Goal: Task Accomplishment & Management: Complete application form

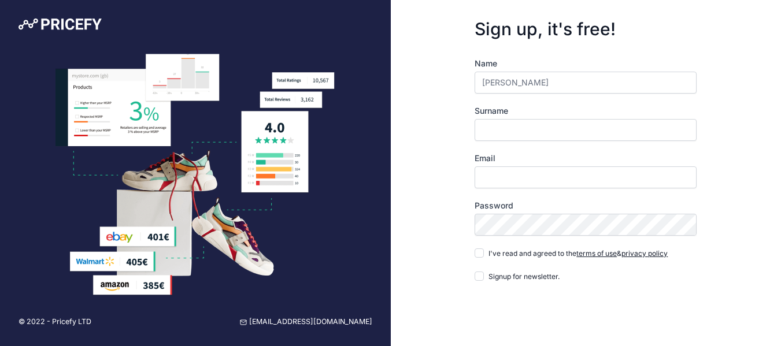
type input "SIvaKumar"
type input "E"
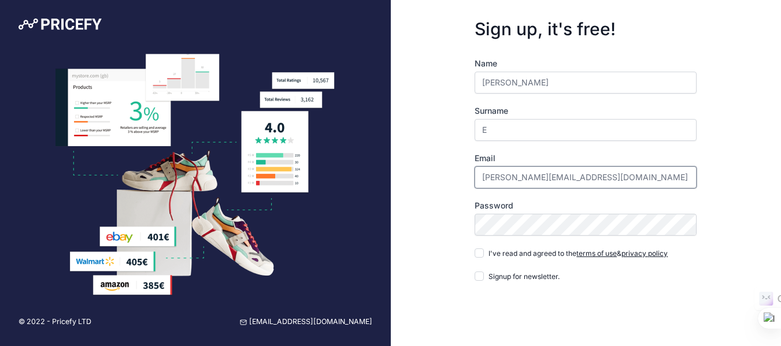
type input "[PERSON_NAME][EMAIL_ADDRESS][DOMAIN_NAME]"
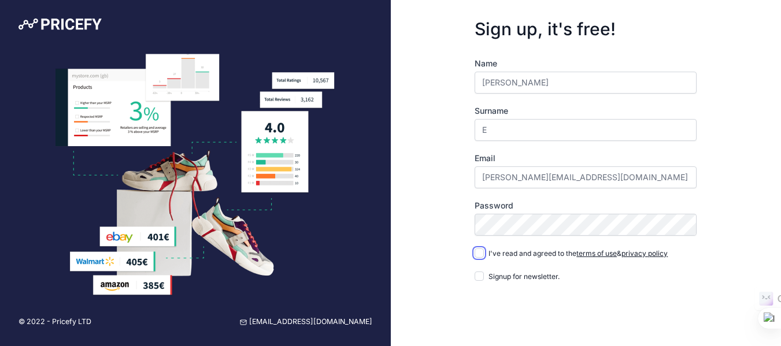
click at [475, 249] on input "I've read and agreed to the terms of use & privacy policy" at bounding box center [479, 253] width 9 height 9
checkbox input "true"
click at [481, 276] on input "Signup for newsletter." at bounding box center [479, 276] width 9 height 9
checkbox input "true"
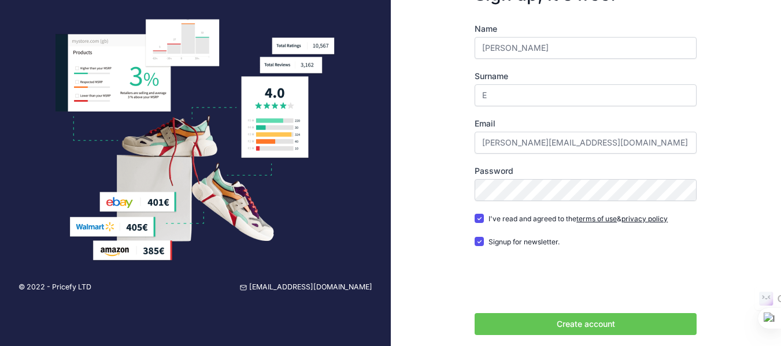
scroll to position [58, 0]
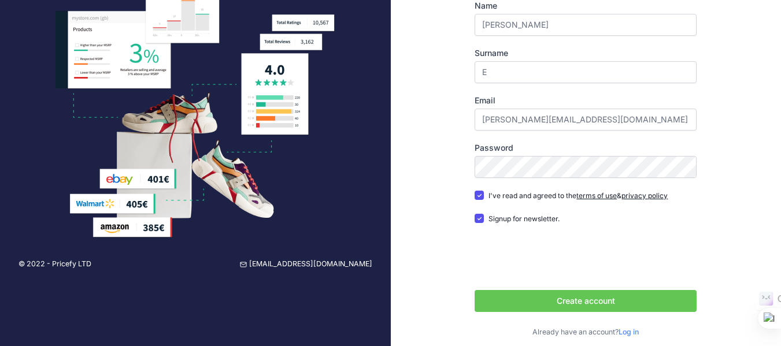
click at [559, 302] on button "Create account" at bounding box center [586, 301] width 222 height 22
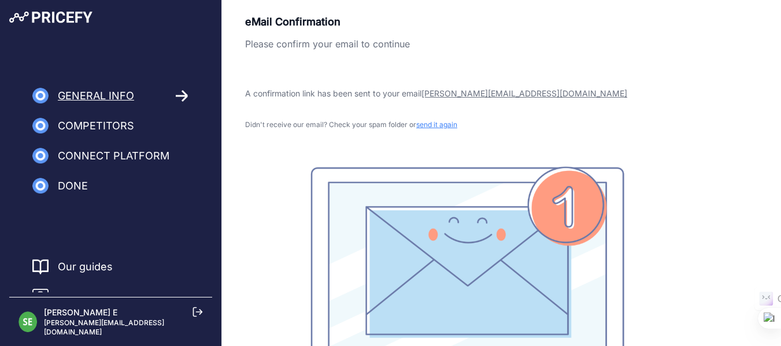
click at [430, 121] on span "send it again" at bounding box center [436, 124] width 41 height 9
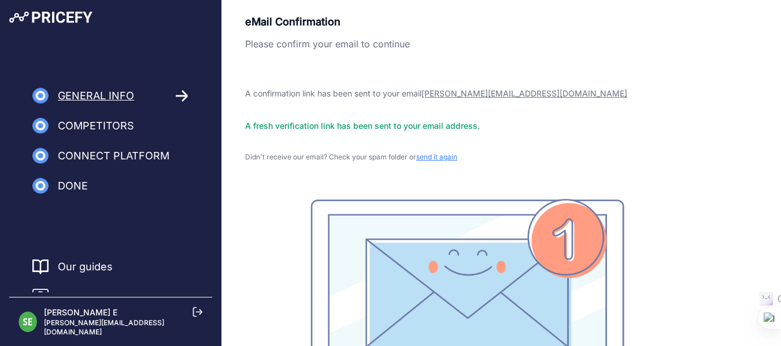
click at [101, 131] on span "Competitors" at bounding box center [96, 126] width 76 height 16
click at [98, 149] on span "Connect Platform" at bounding box center [114, 156] width 112 height 16
click at [81, 188] on span "Done" at bounding box center [73, 186] width 30 height 16
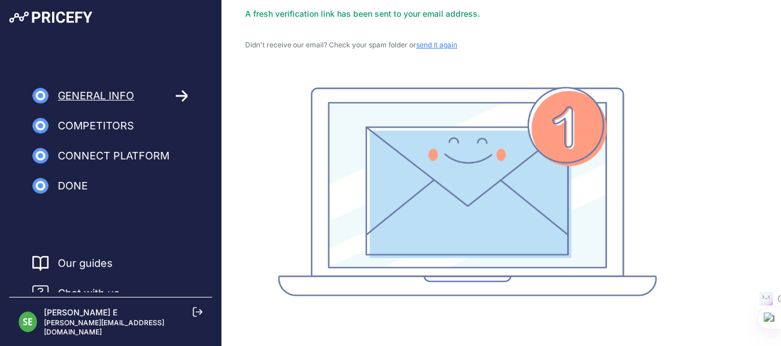
scroll to position [113, 0]
click at [201, 317] on icon at bounding box center [197, 312] width 10 height 10
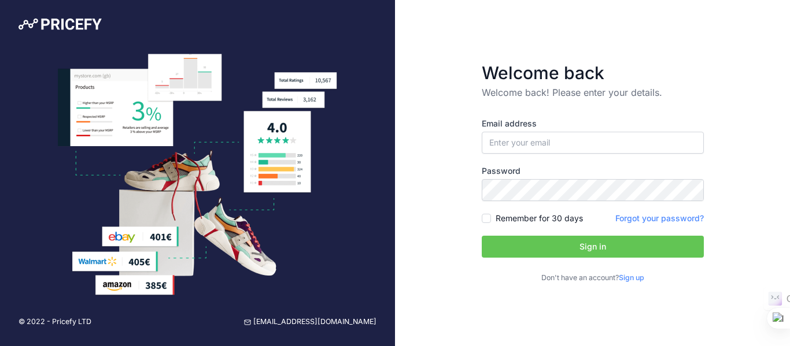
click at [642, 275] on link "Sign up" at bounding box center [630, 277] width 25 height 9
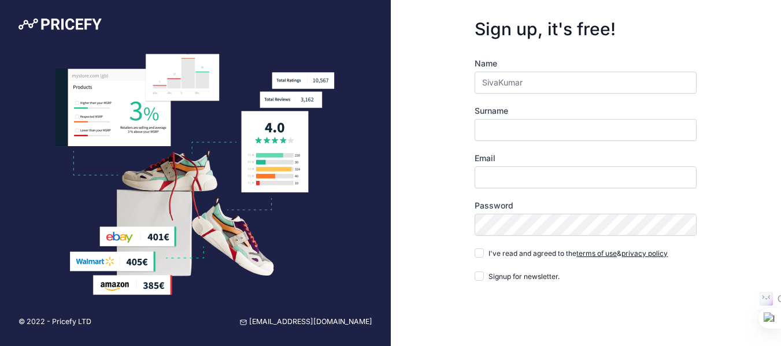
type input "SivaKumar"
type input "E"
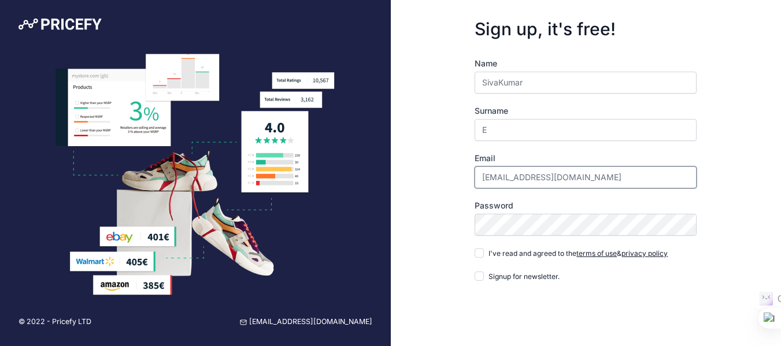
type input "siva@venushomeappliances.com"
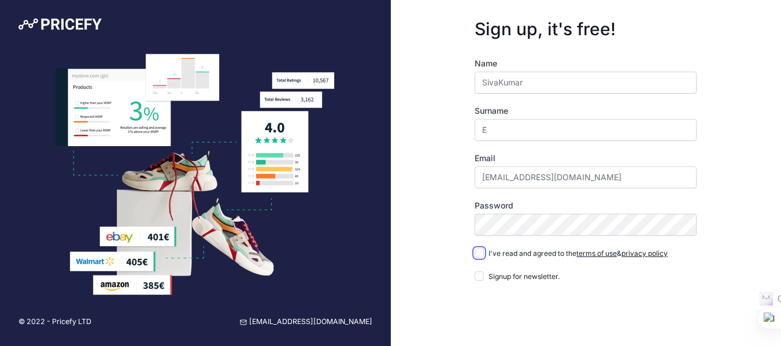
click at [475, 249] on input "I've read and agreed to the terms of use & privacy policy" at bounding box center [479, 253] width 9 height 9
checkbox input "true"
click at [475, 272] on input "Signup for newsletter." at bounding box center [479, 276] width 9 height 9
checkbox input "true"
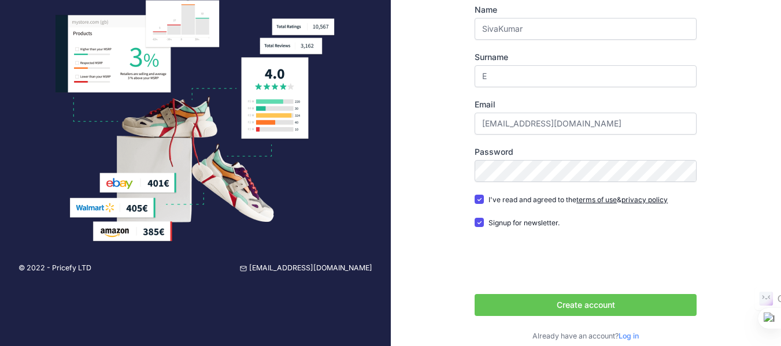
scroll to position [58, 0]
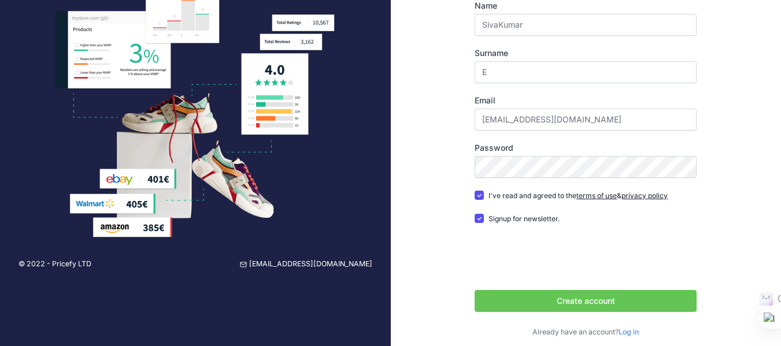
click at [608, 309] on button "Create account" at bounding box center [586, 301] width 222 height 22
